Goal: Task Accomplishment & Management: Manage account settings

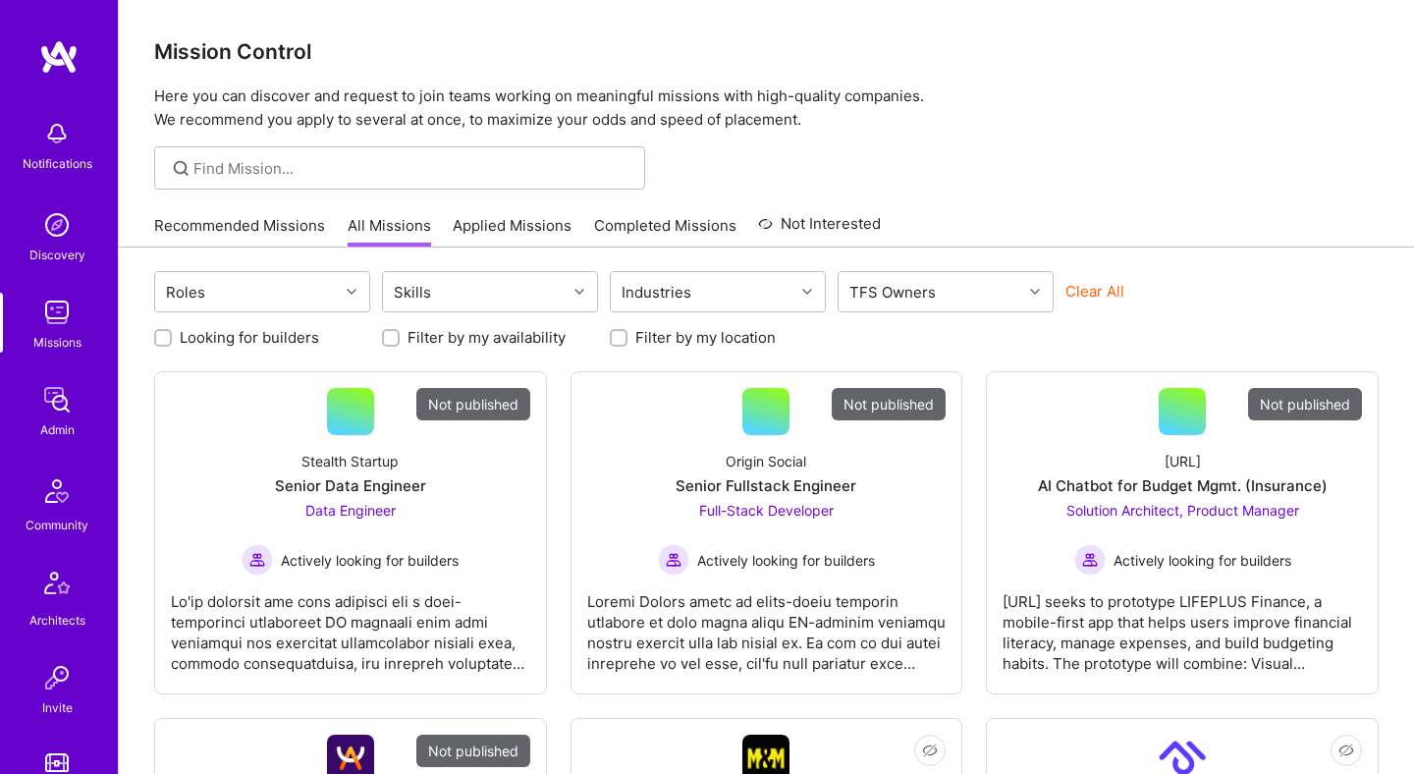
click at [1082, 288] on button "Clear All" at bounding box center [1095, 291] width 59 height 21
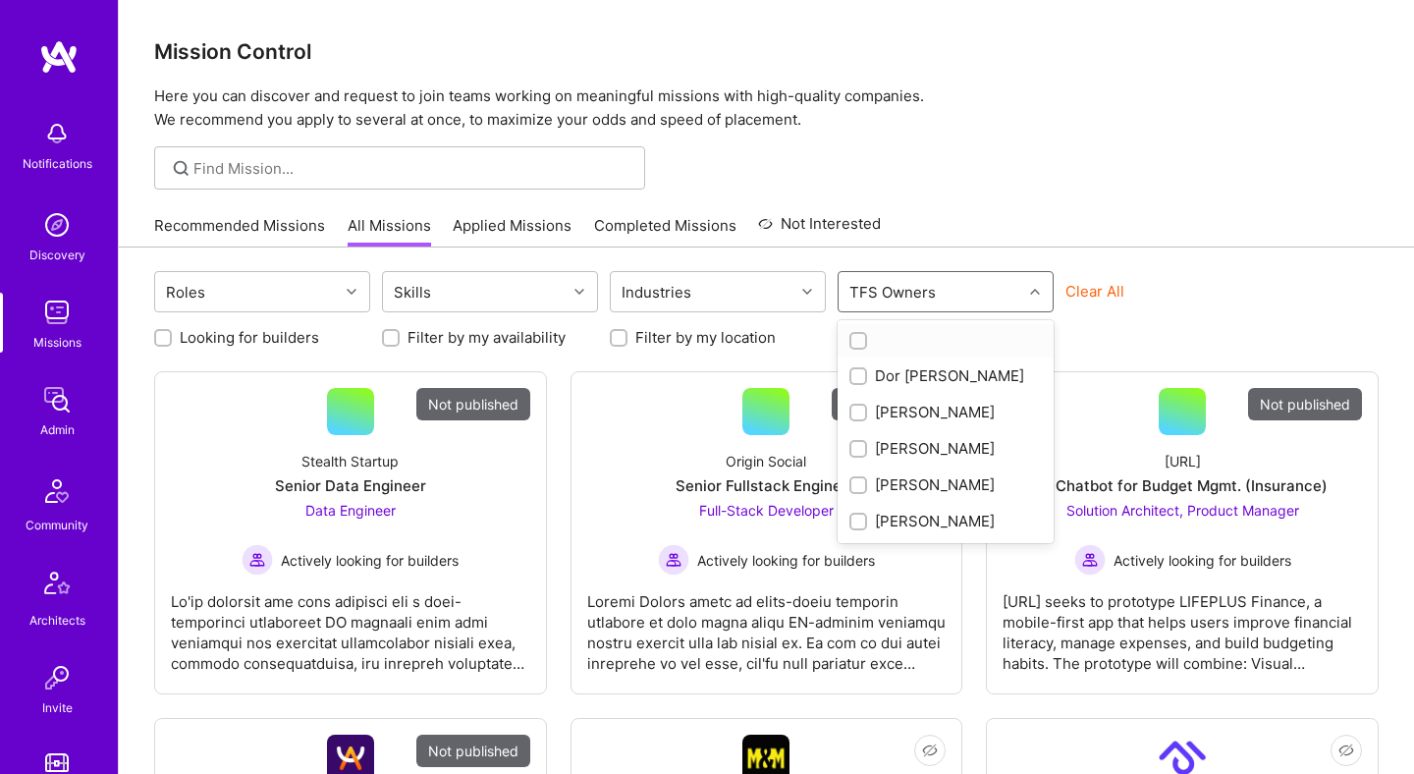
click at [971, 288] on div "TFS Owners" at bounding box center [931, 291] width 184 height 39
click at [930, 376] on div "Dor Groner" at bounding box center [946, 375] width 193 height 21
checkbox input "true"
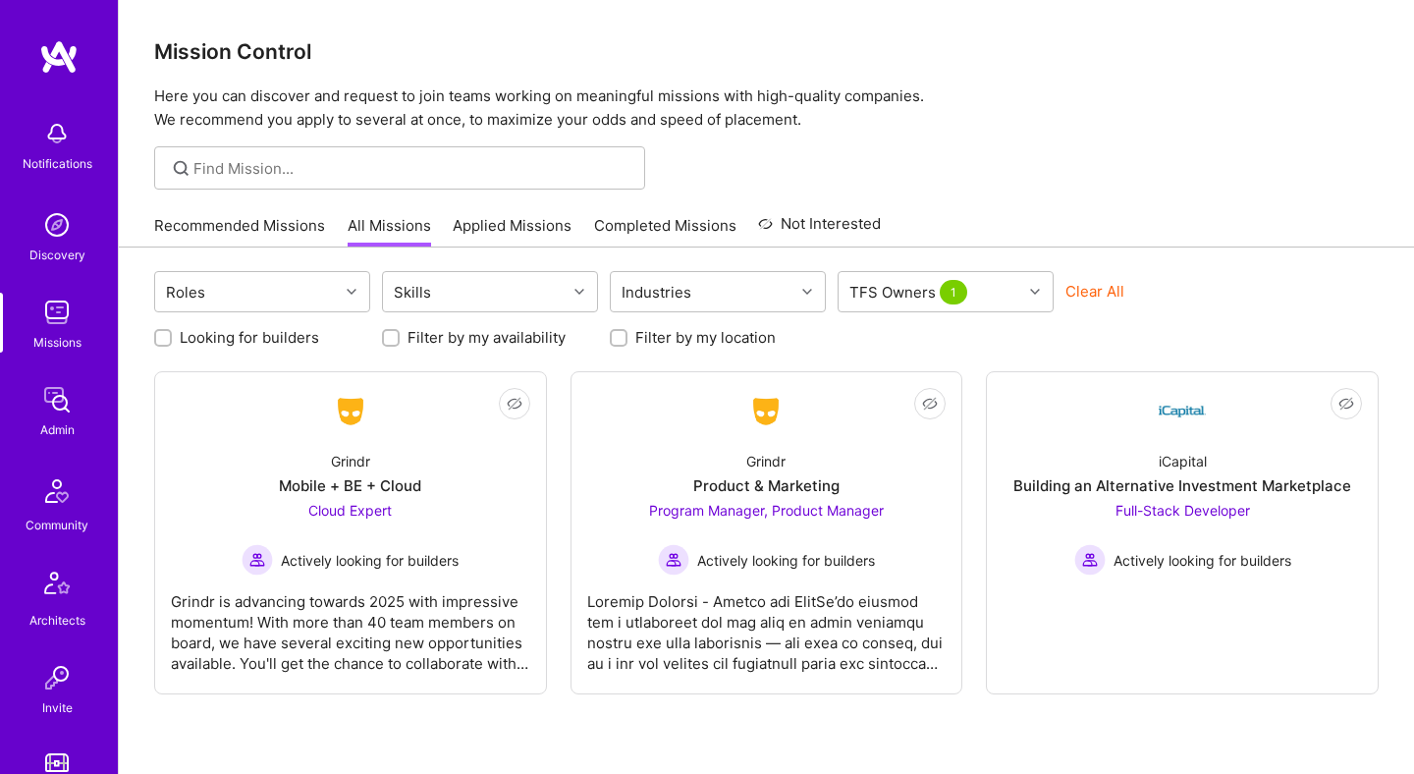
click at [1031, 166] on div at bounding box center [766, 167] width 1295 height 43
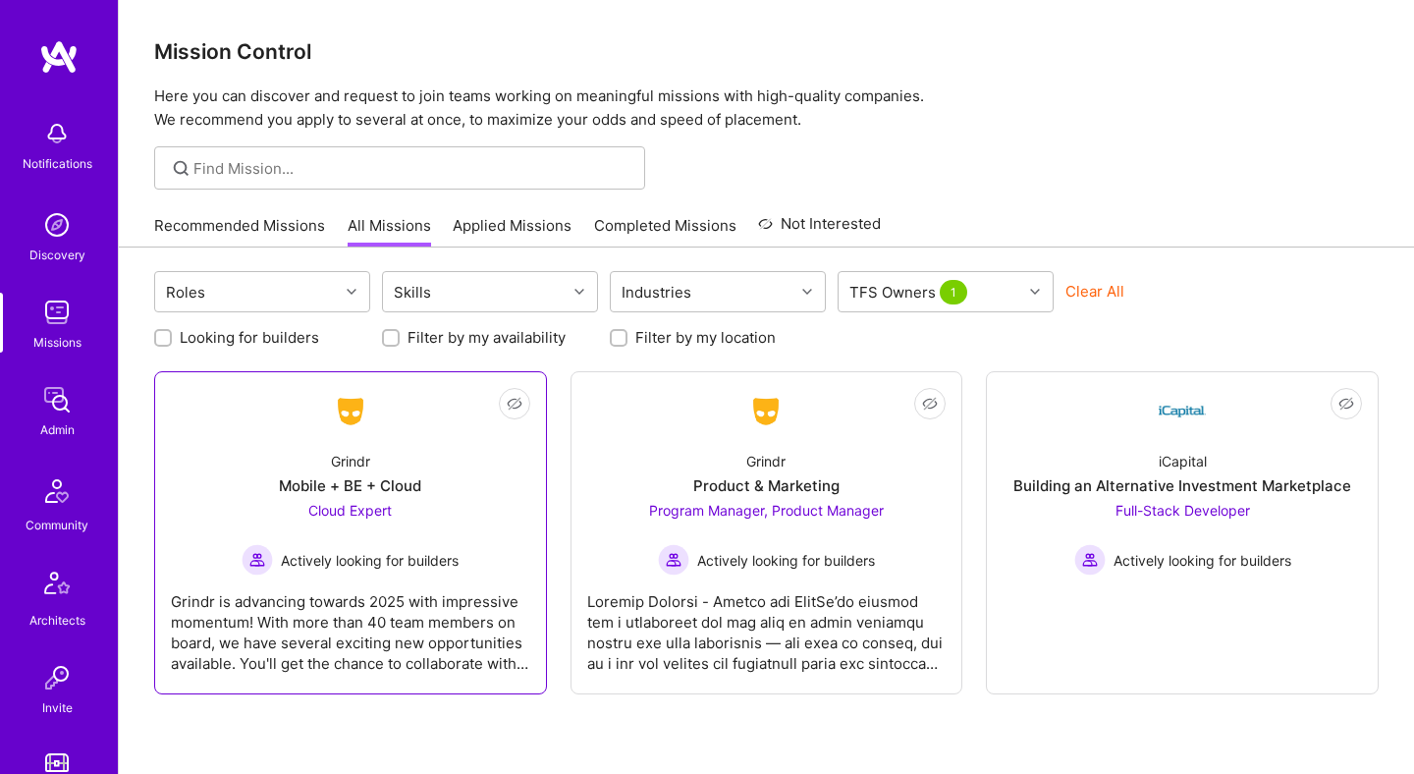
click at [451, 437] on div "Grindr Mobile + BE + Cloud Cloud Expert Actively looking for builders" at bounding box center [350, 505] width 359 height 140
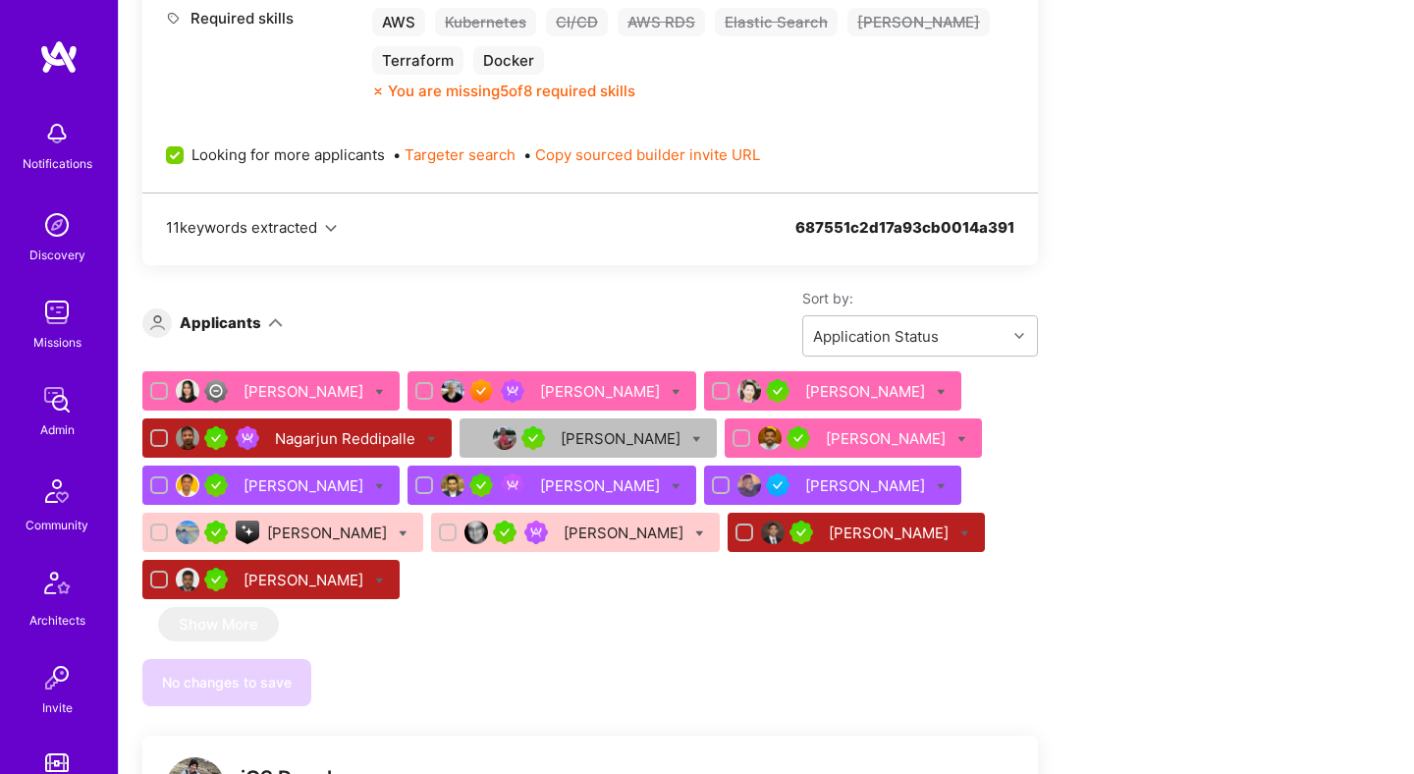
scroll to position [963, 0]
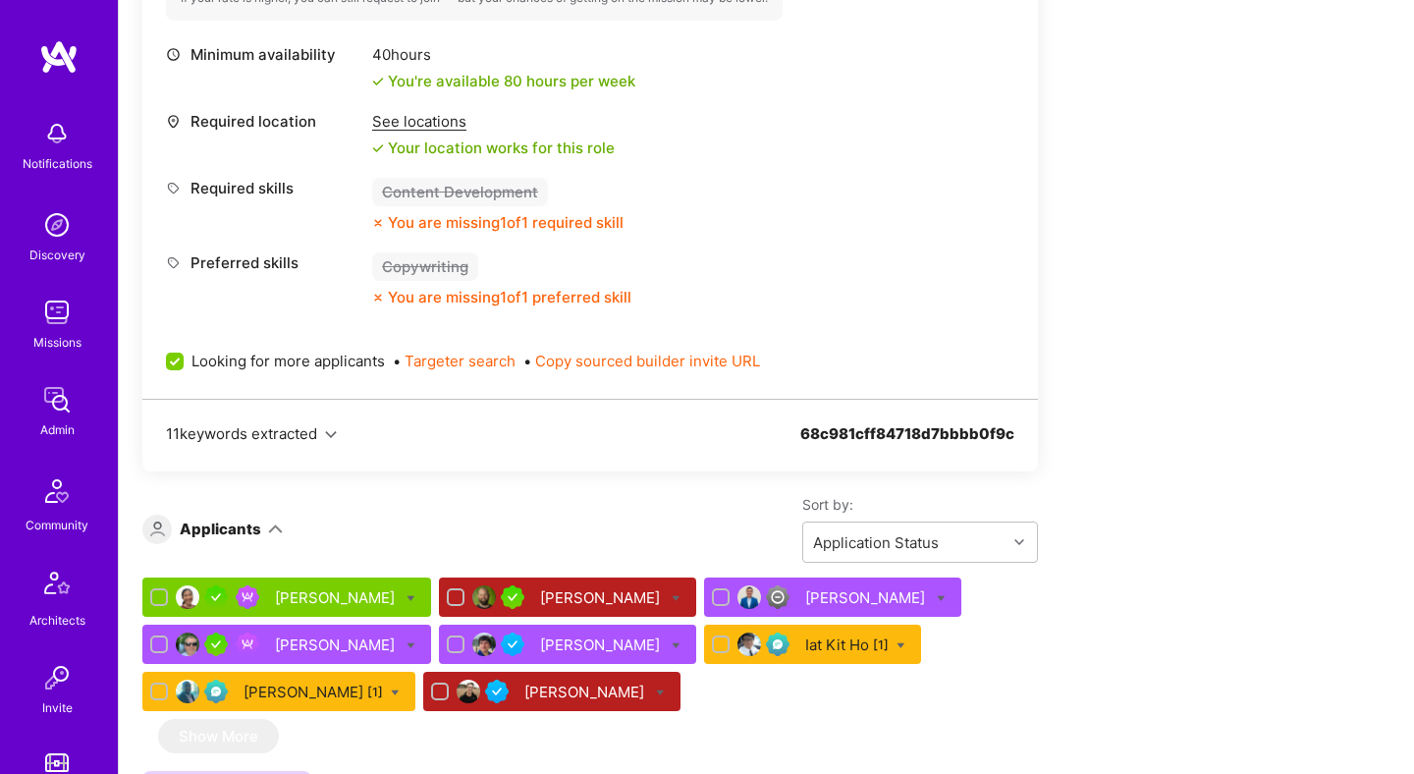
scroll to position [2484, 0]
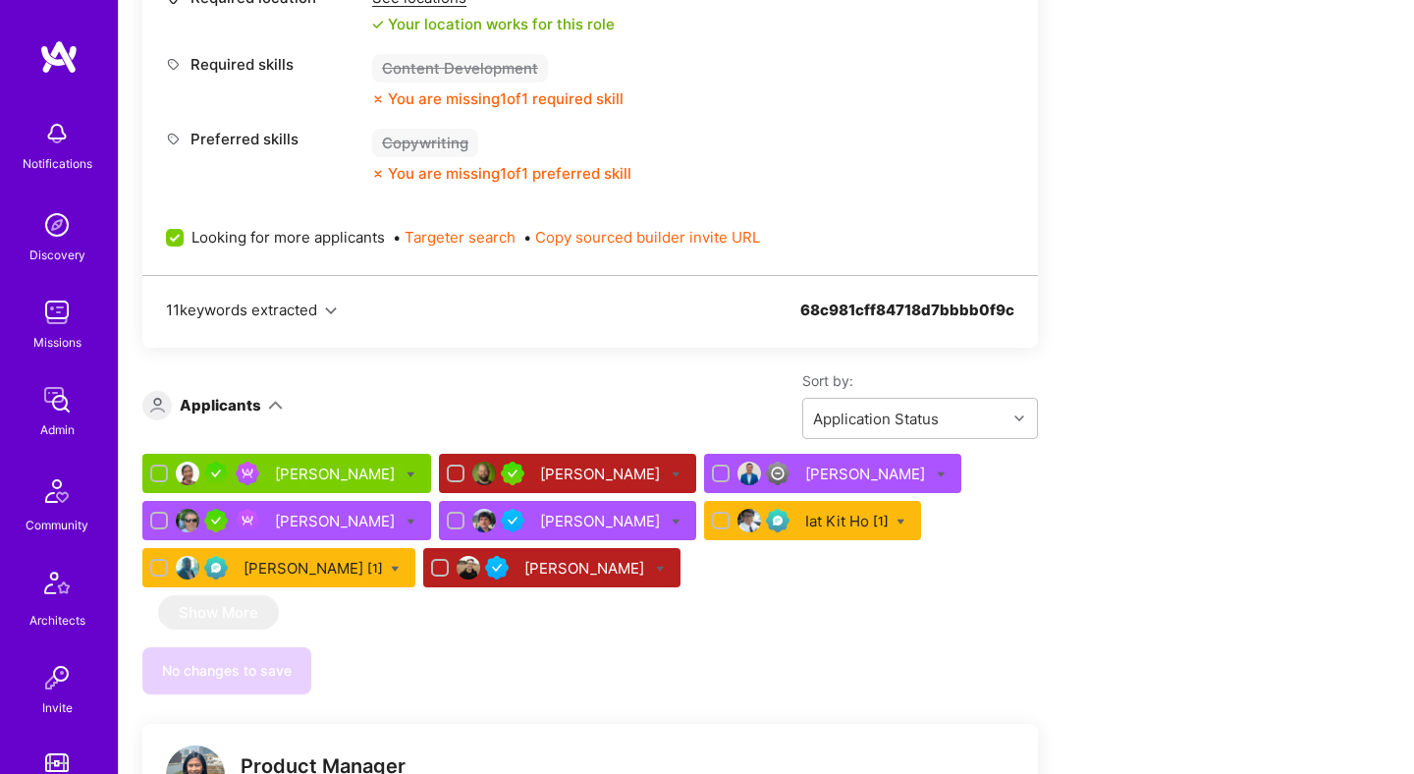
click at [286, 558] on div "[PERSON_NAME] [1]" at bounding box center [313, 568] width 139 height 21
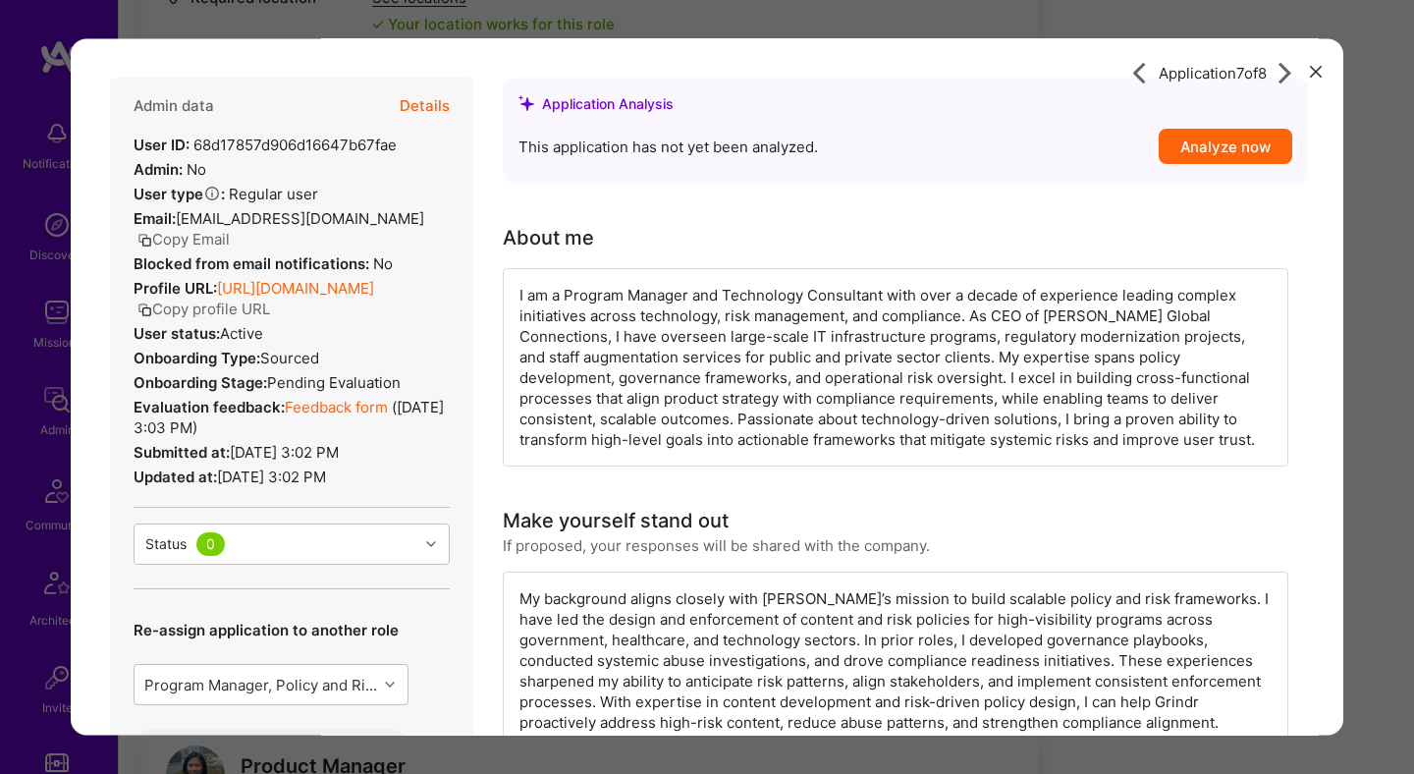
click at [797, 21] on div "Application 7 of 8 Admin data Details User ID: 68d17857d906d16647b67fae Admin: …" at bounding box center [707, 387] width 1414 height 774
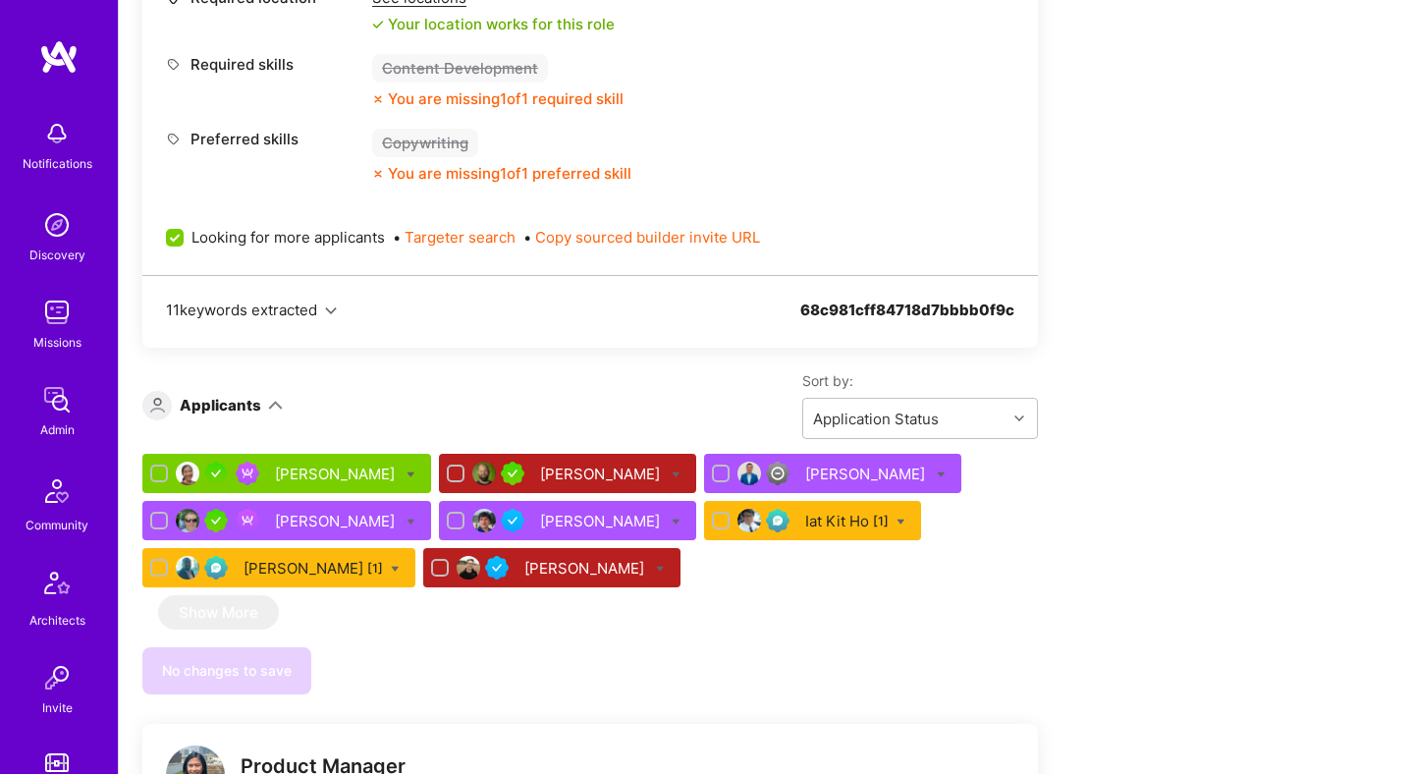
click at [407, 470] on icon at bounding box center [411, 474] width 9 height 9
checkbox input "true"
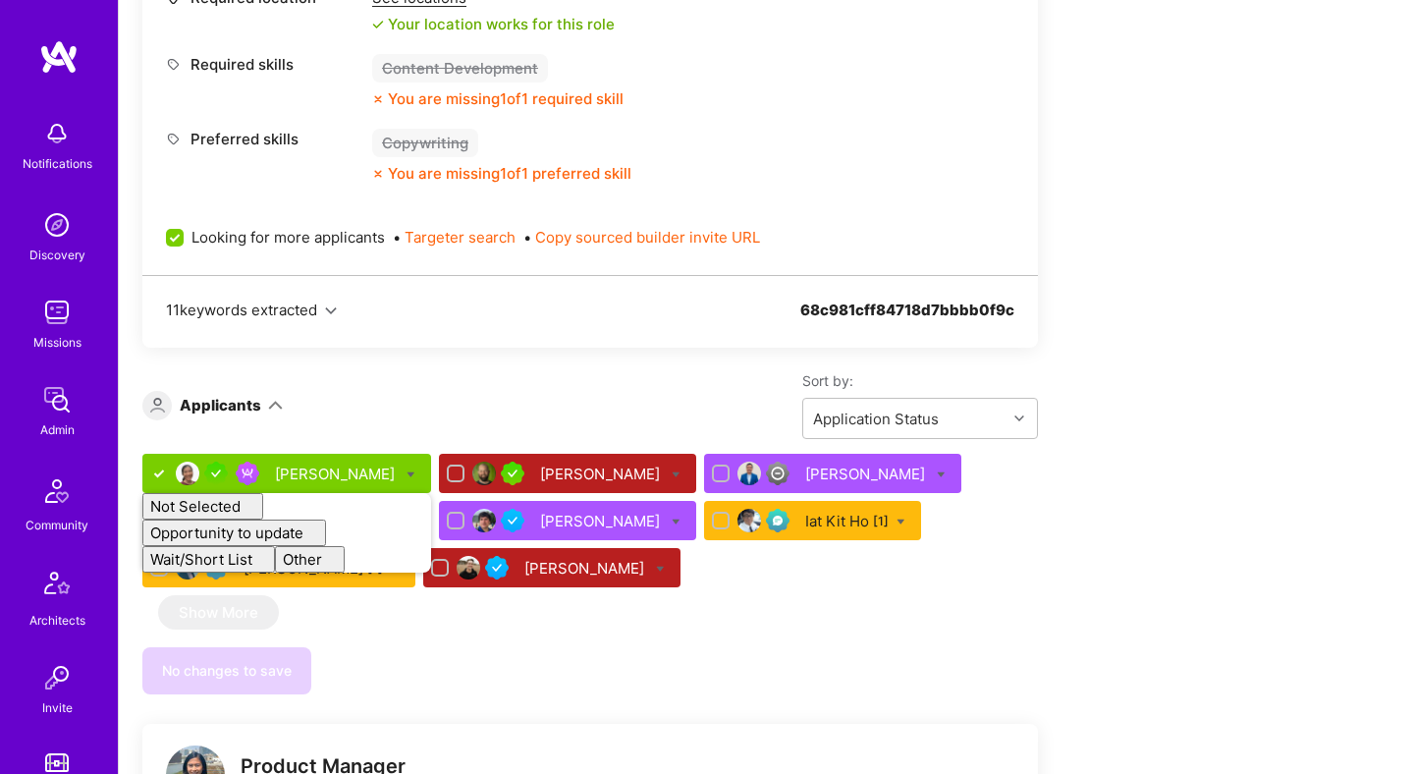
click at [544, 371] on div "Sort by: Application Status" at bounding box center [660, 405] width 755 height 68
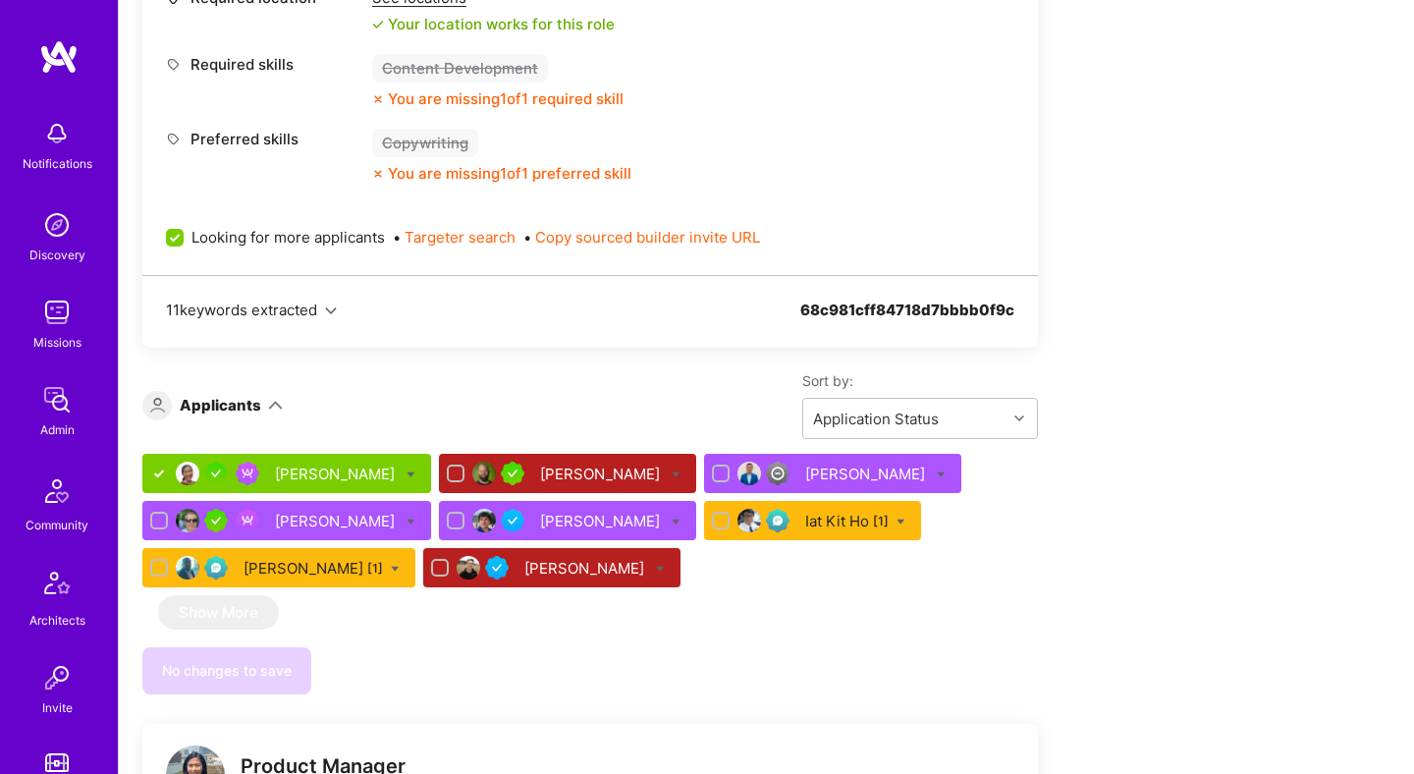
click at [299, 464] on div "Connie Ip" at bounding box center [337, 474] width 124 height 21
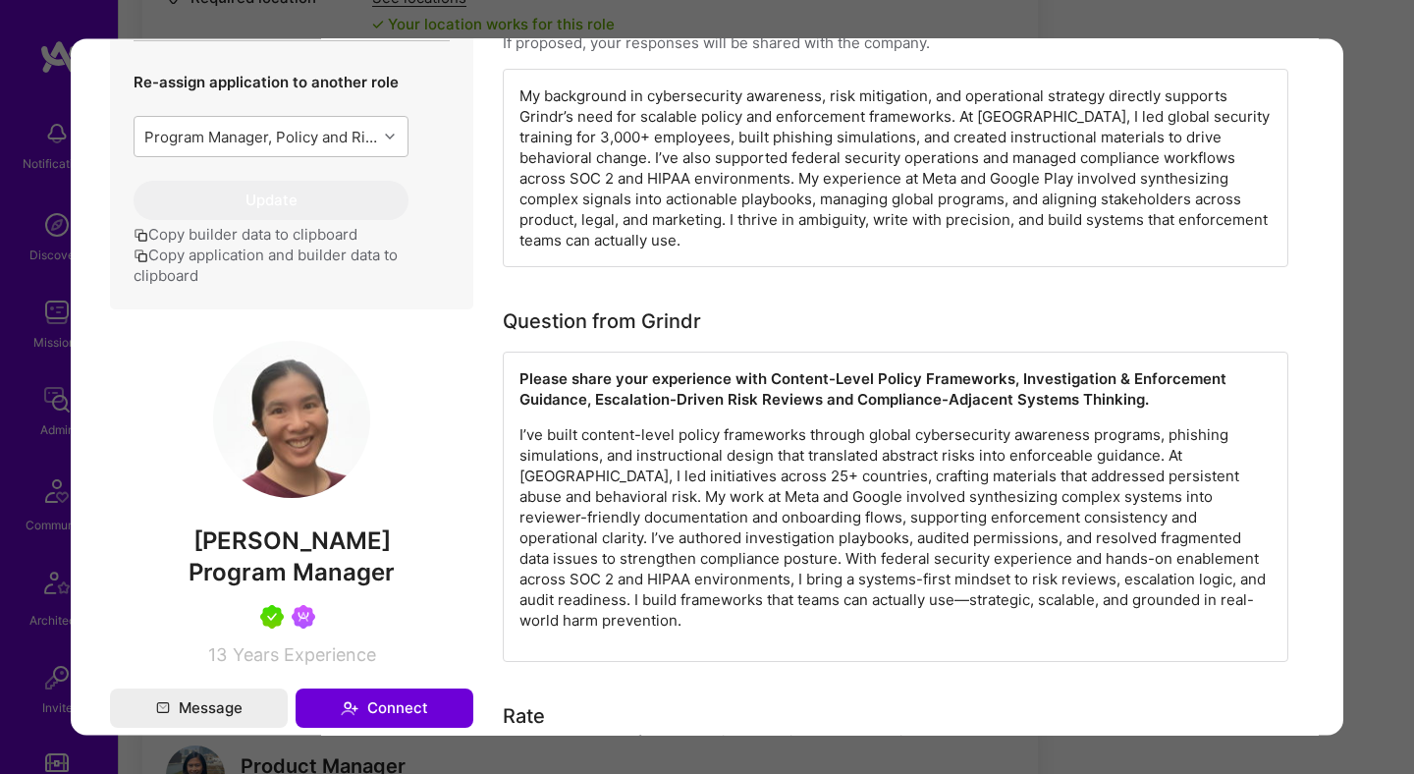
scroll to position [918, 0]
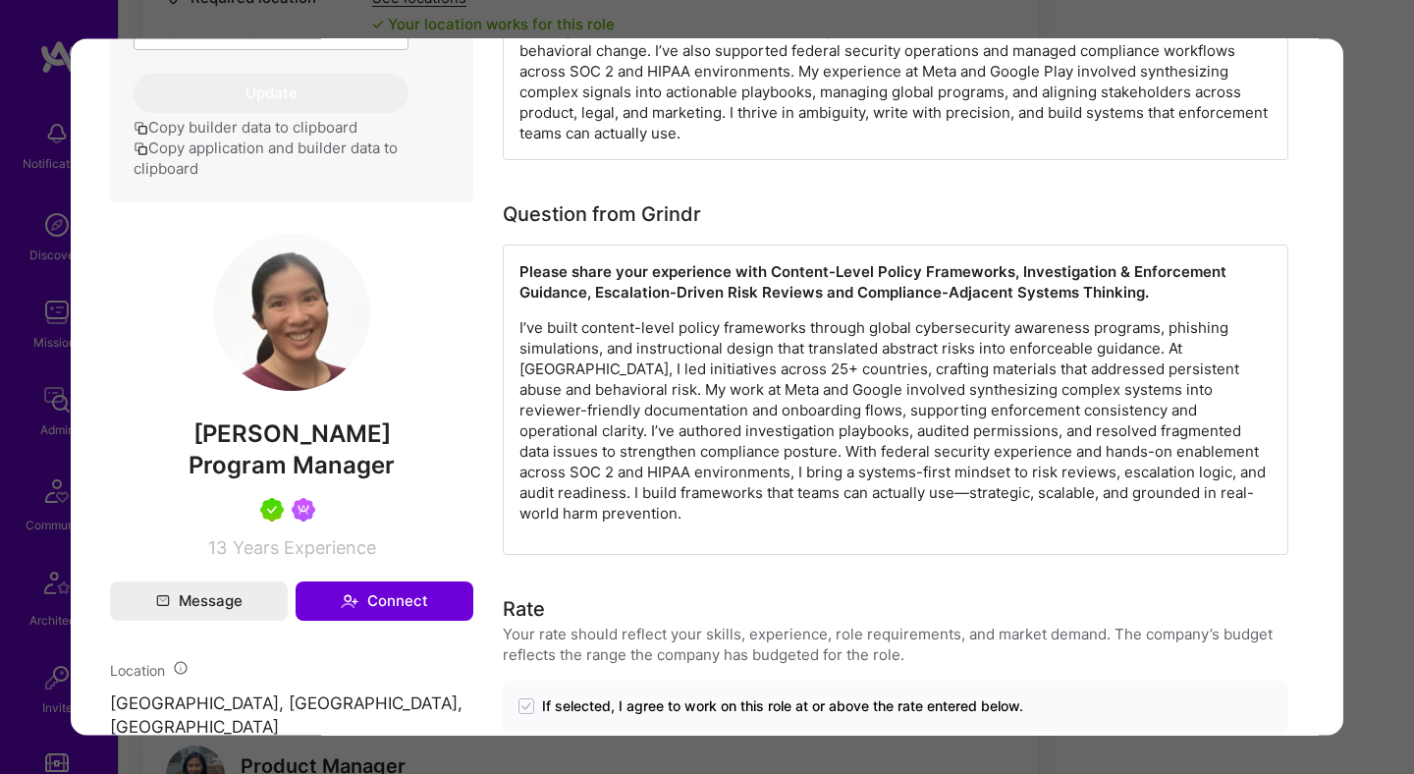
click at [1356, 354] on div "Application 1 of 8 Evaluation scores Expertise level Very good Interpersonal sk…" at bounding box center [707, 387] width 1414 height 774
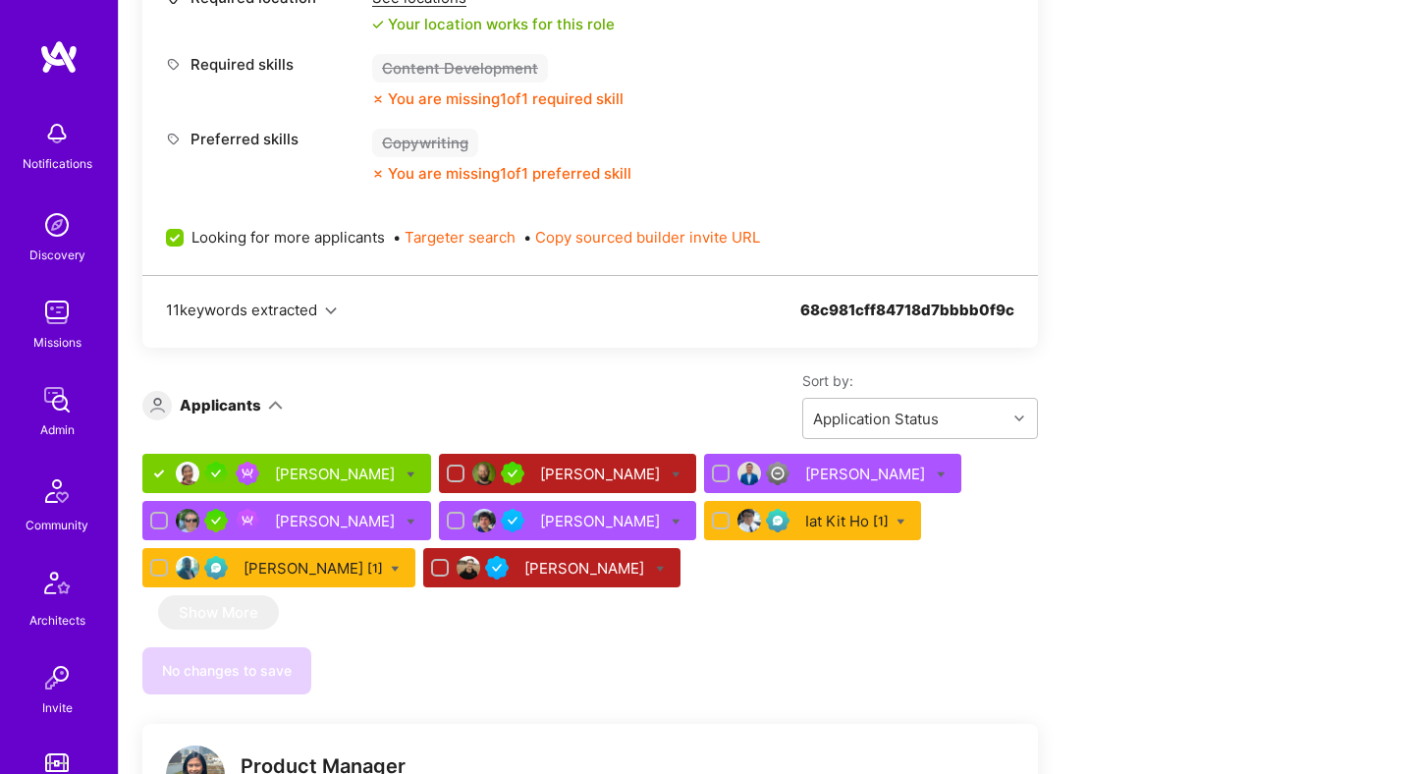
click at [407, 470] on icon at bounding box center [411, 474] width 9 height 9
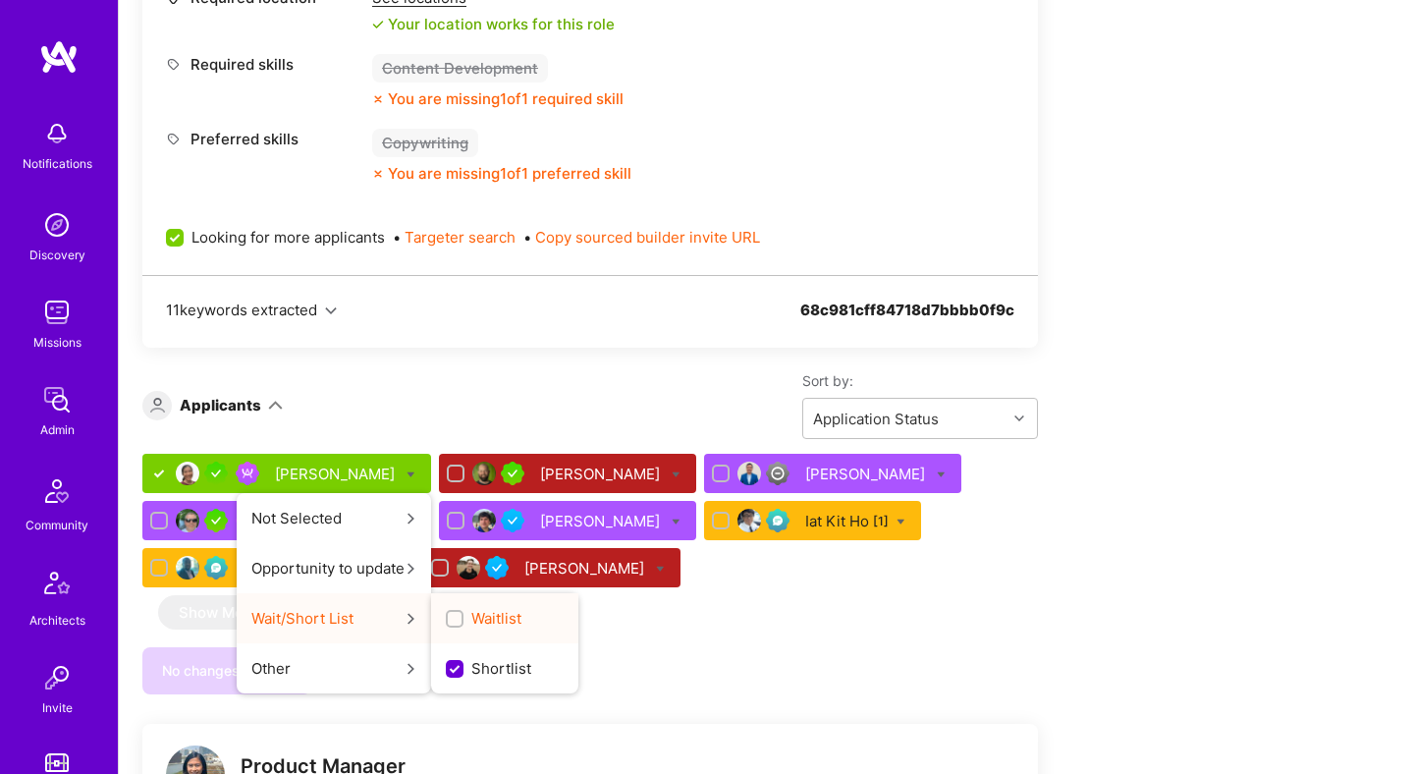
click at [450, 613] on input "Waitlist" at bounding box center [457, 620] width 14 height 14
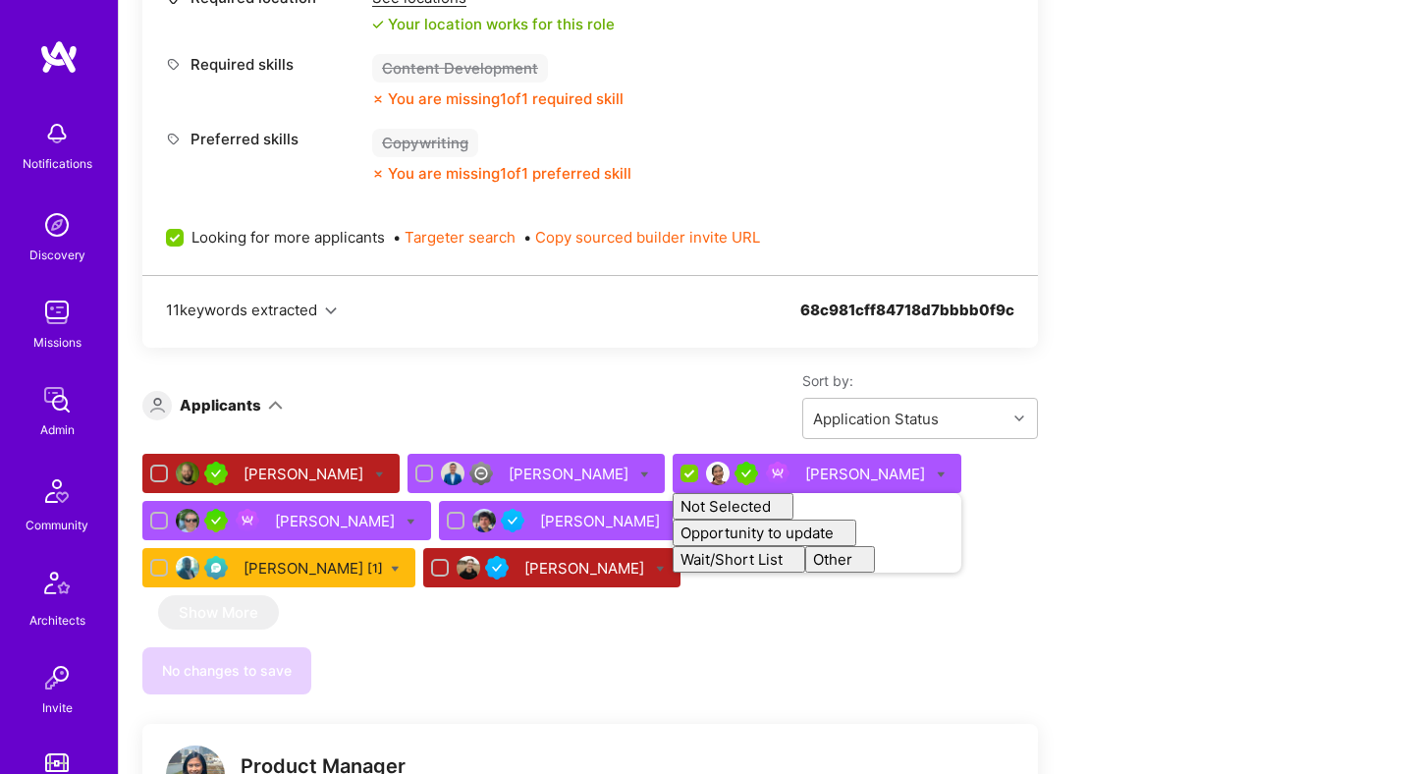
checkbox input "false"
click at [512, 670] on div "No changes to save" at bounding box center [590, 670] width 896 height 47
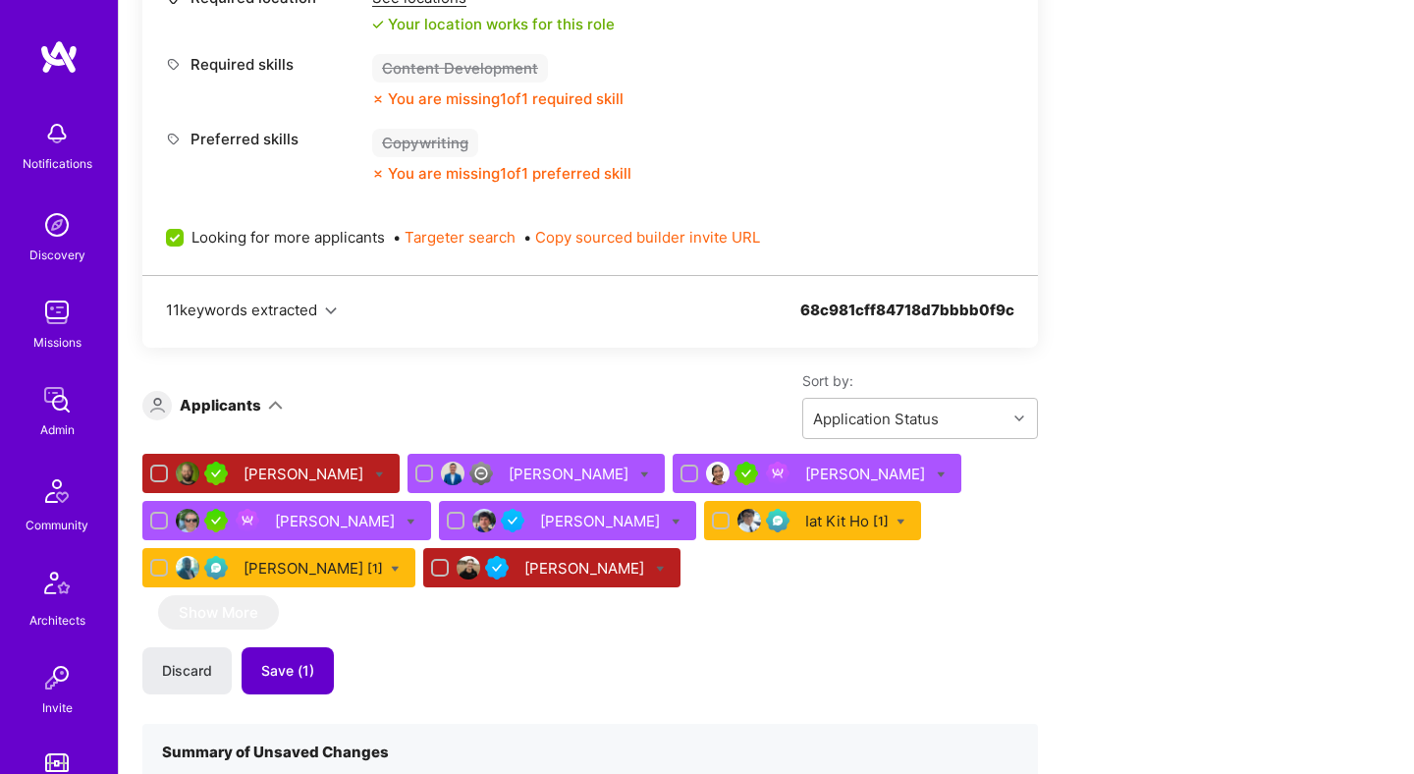
click at [311, 661] on span "Save (1)" at bounding box center [287, 671] width 53 height 20
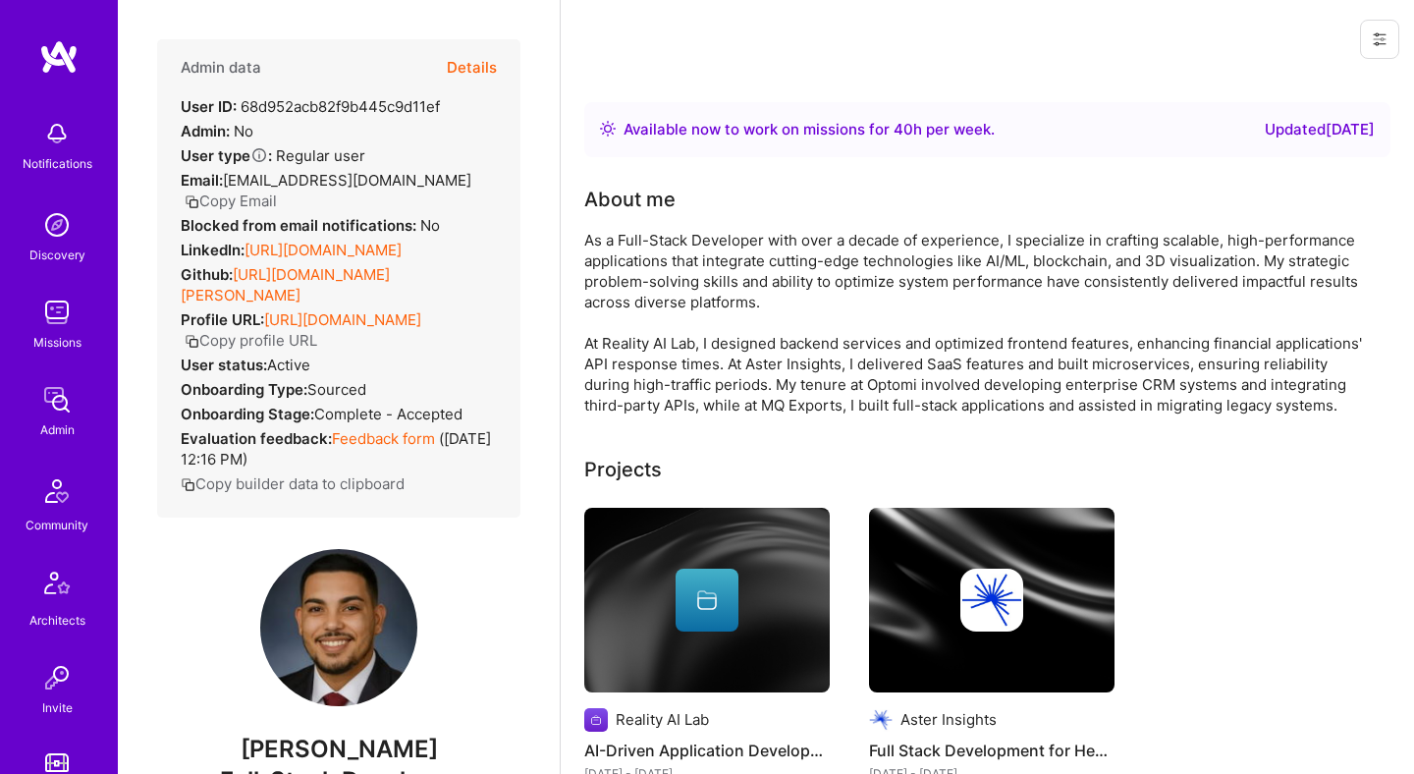
click at [472, 66] on button "Details" at bounding box center [472, 67] width 50 height 57
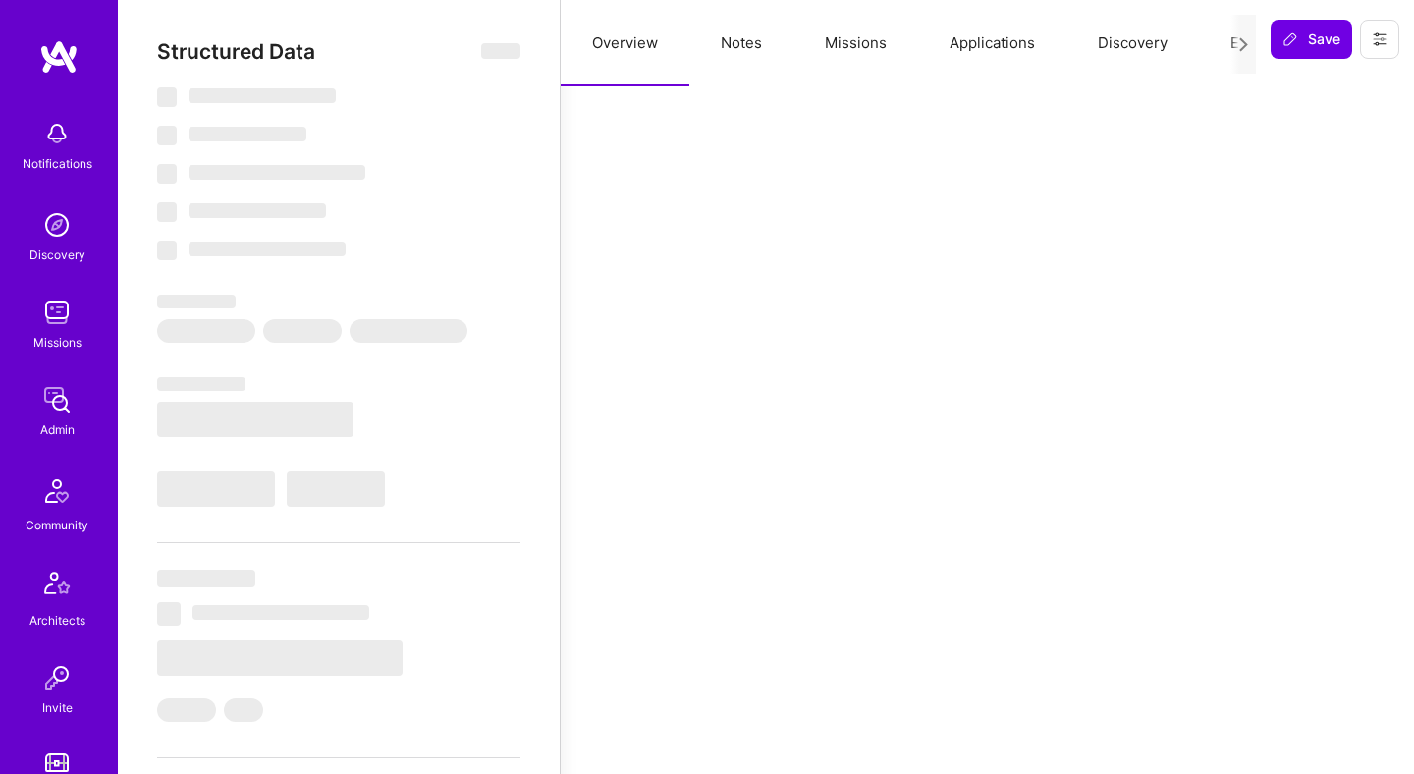
click at [850, 42] on button "Missions" at bounding box center [856, 43] width 125 height 86
select select "Right Now"
select select "5"
select select "7"
select select "6"
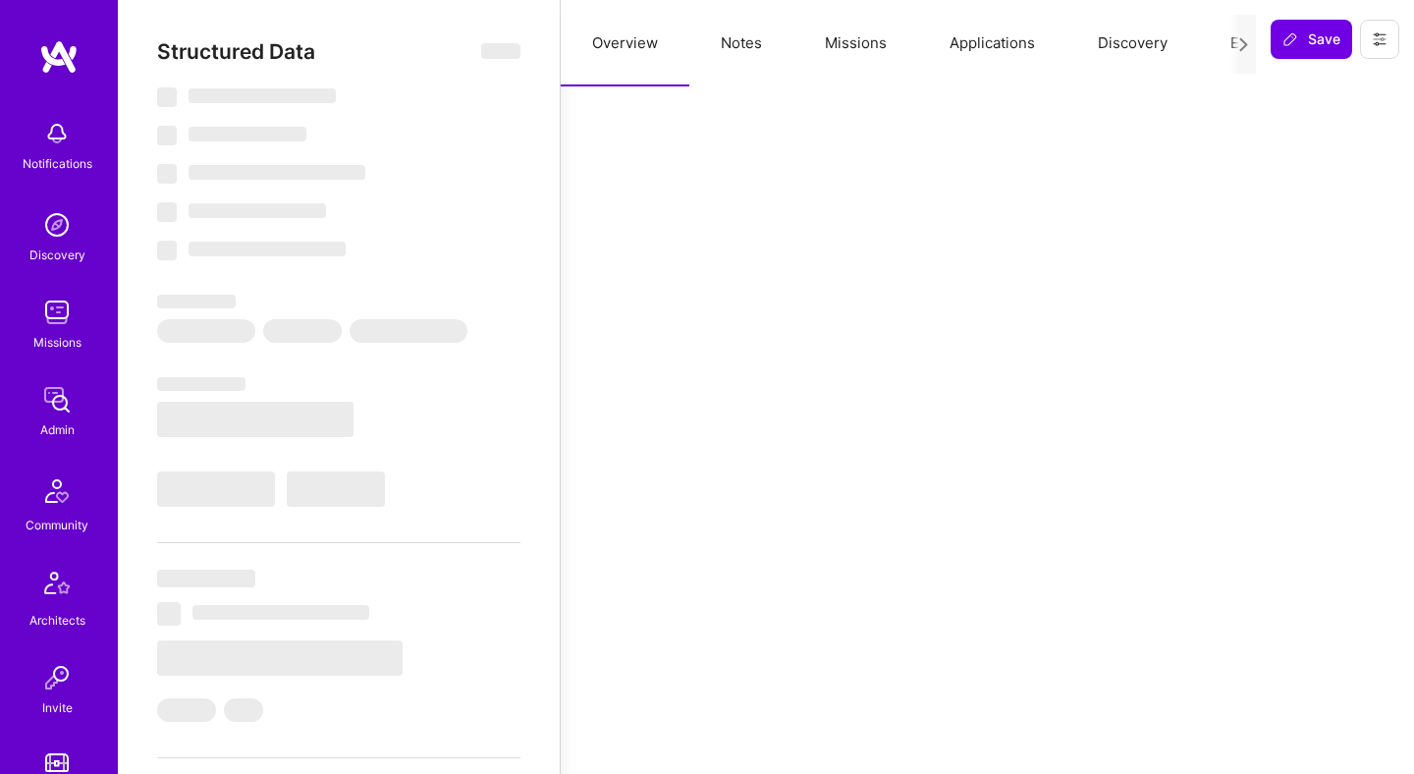
select select "6"
select select "US"
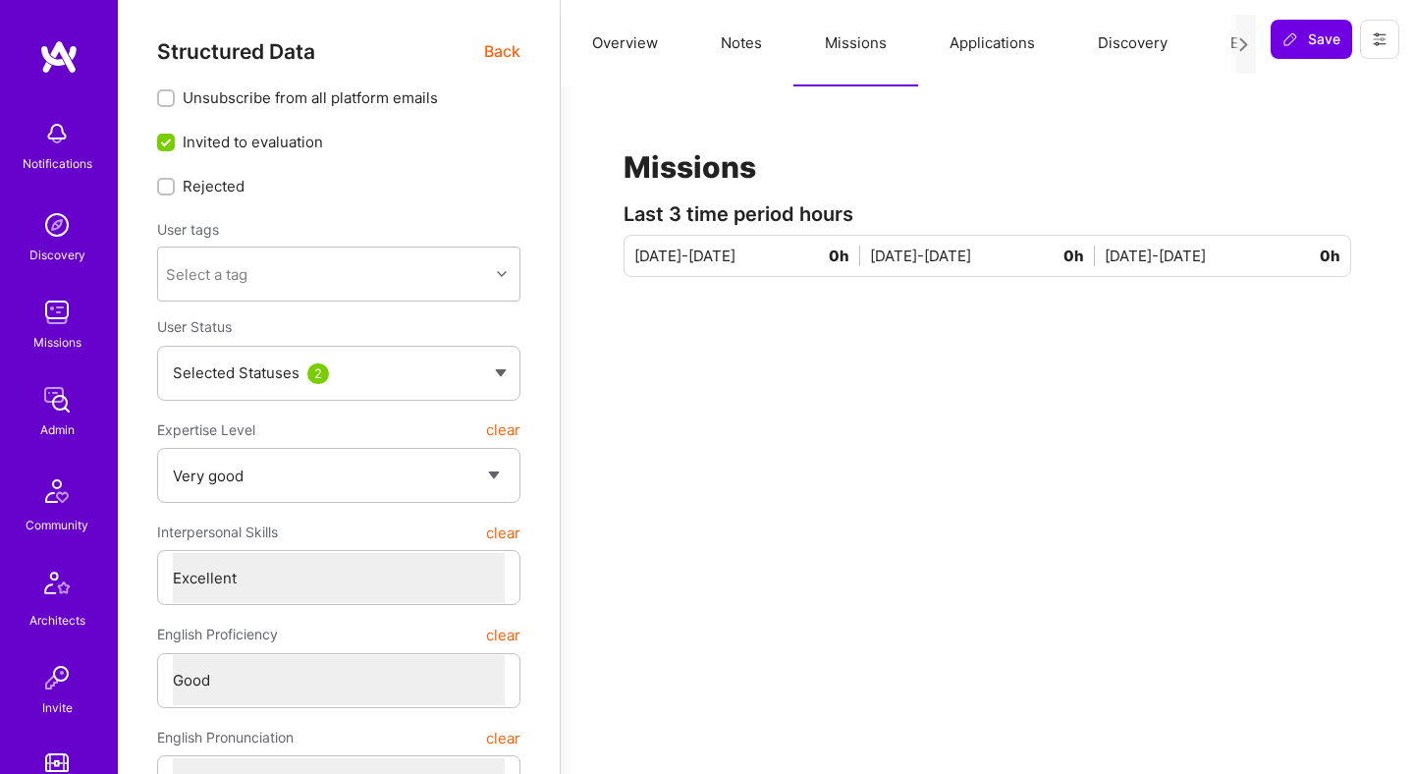
click at [1009, 39] on button "Applications" at bounding box center [992, 43] width 148 height 86
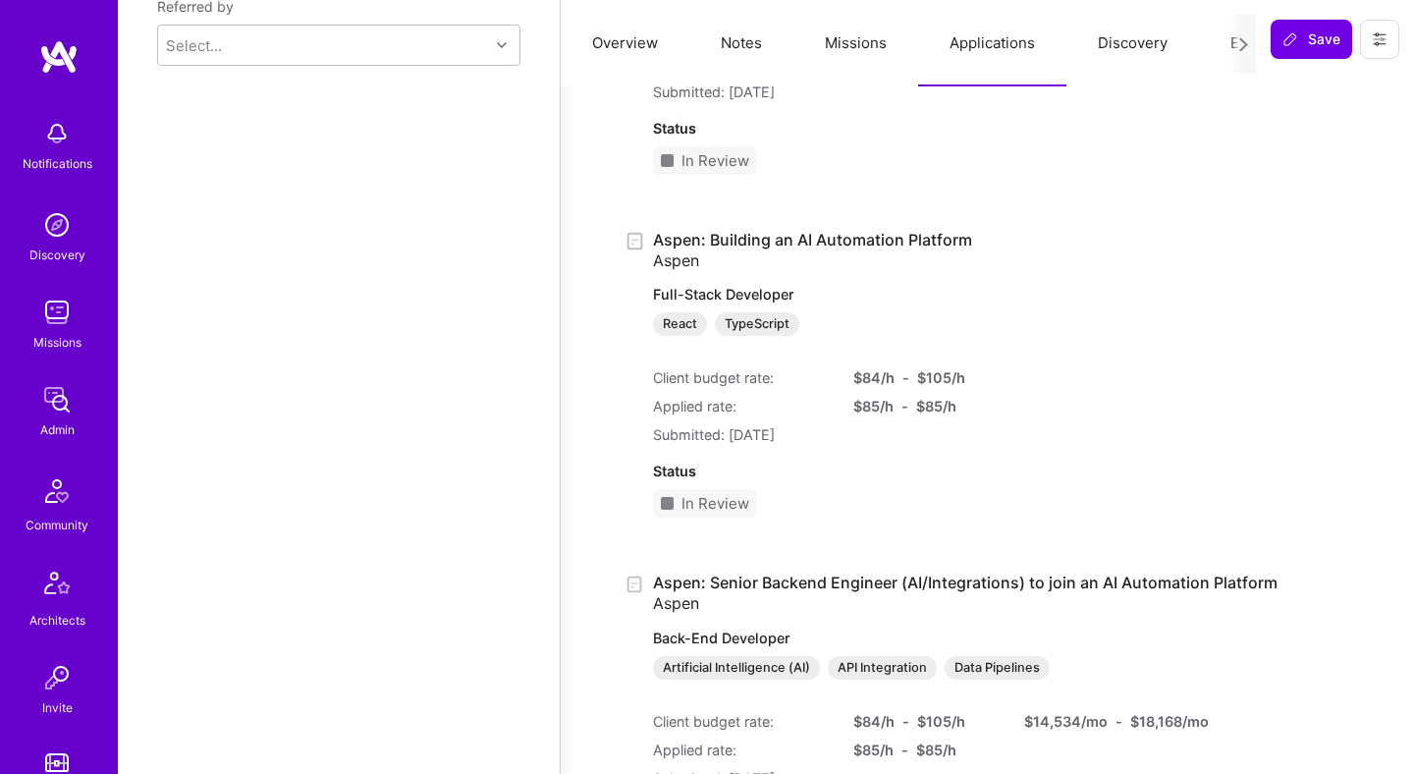
scroll to position [1836, 0]
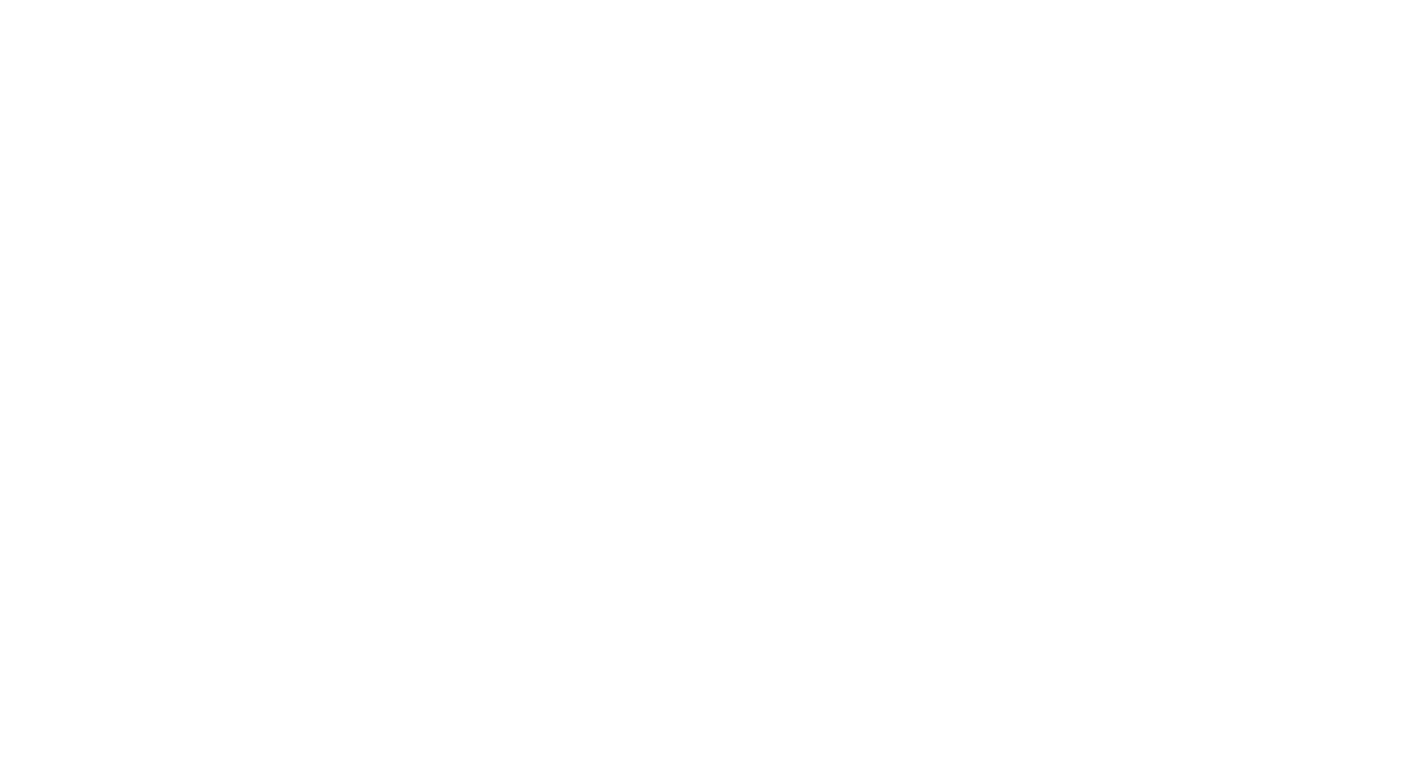
scroll to position [947, 0]
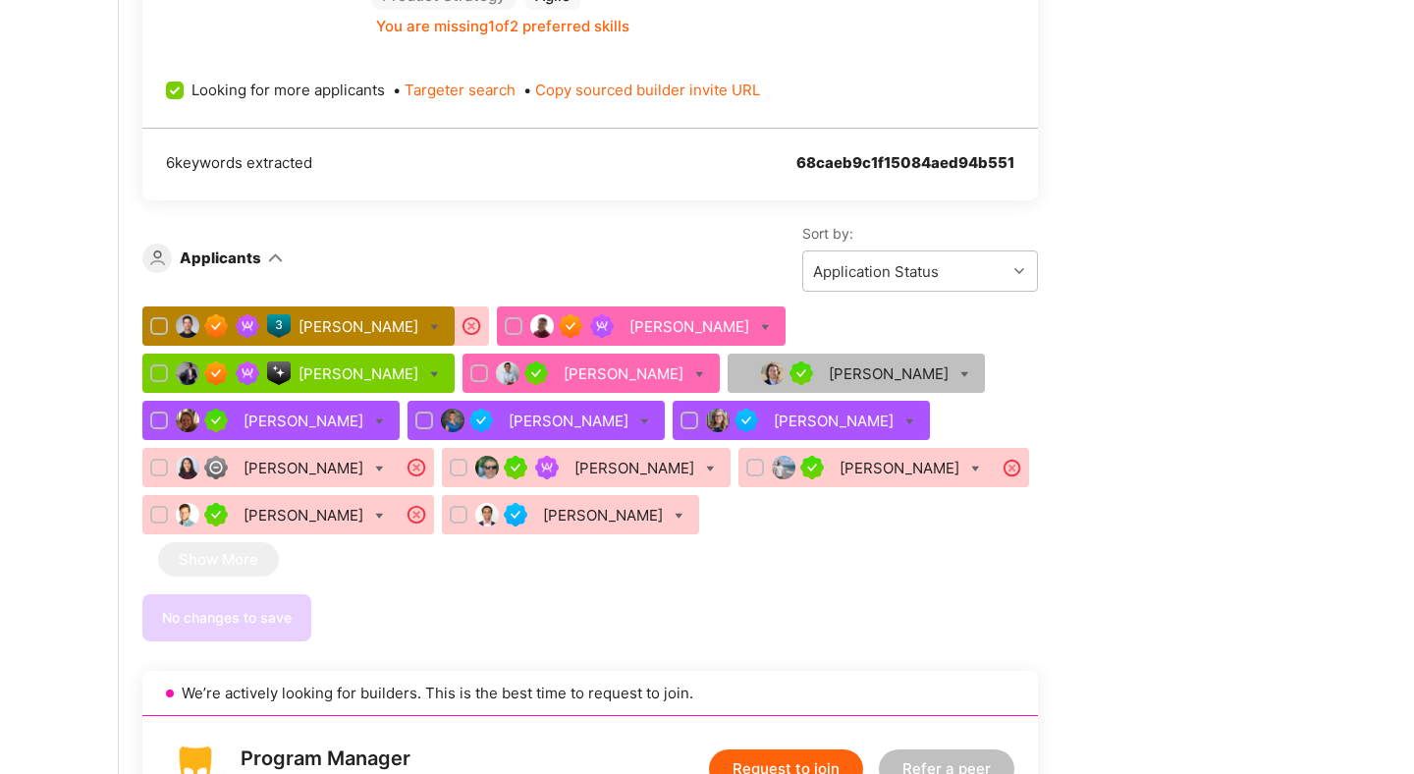
scroll to position [2483, 0]
